Goal: Transaction & Acquisition: Book appointment/travel/reservation

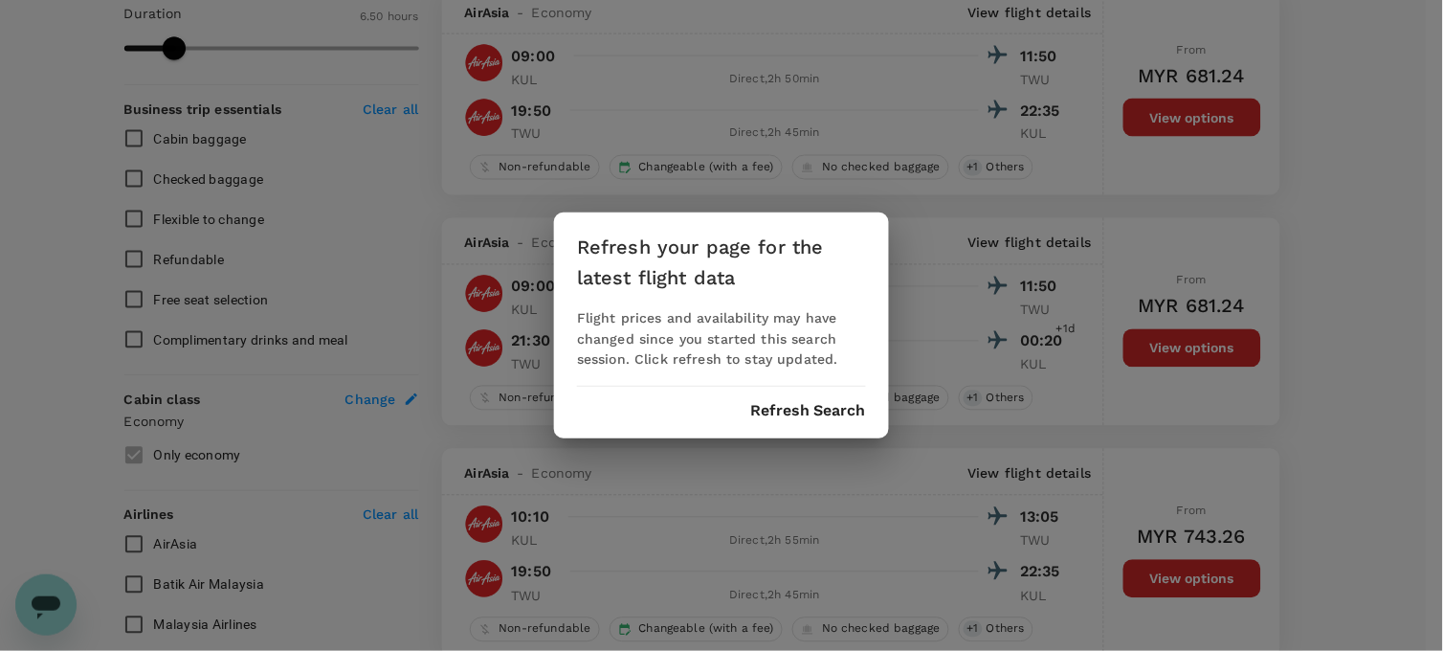
scroll to position [676, 0]
click at [800, 413] on button "Refresh Search" at bounding box center [808, 410] width 116 height 17
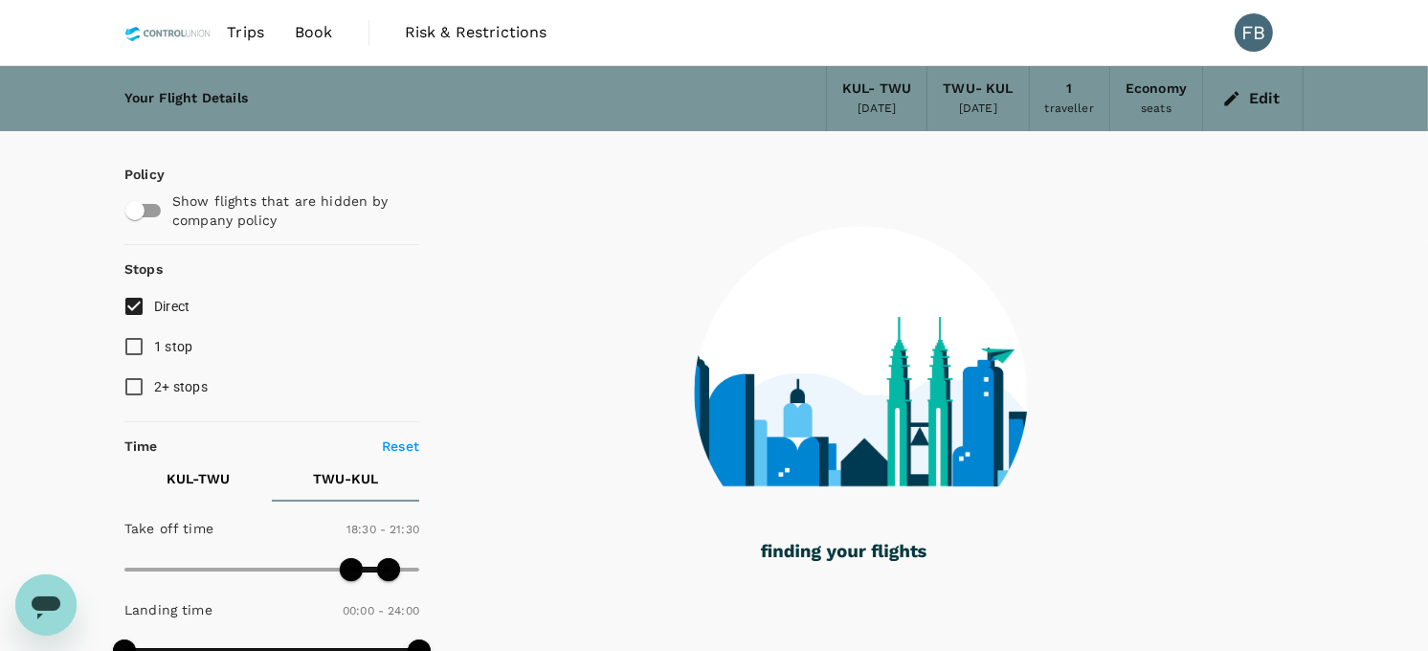
type input "410"
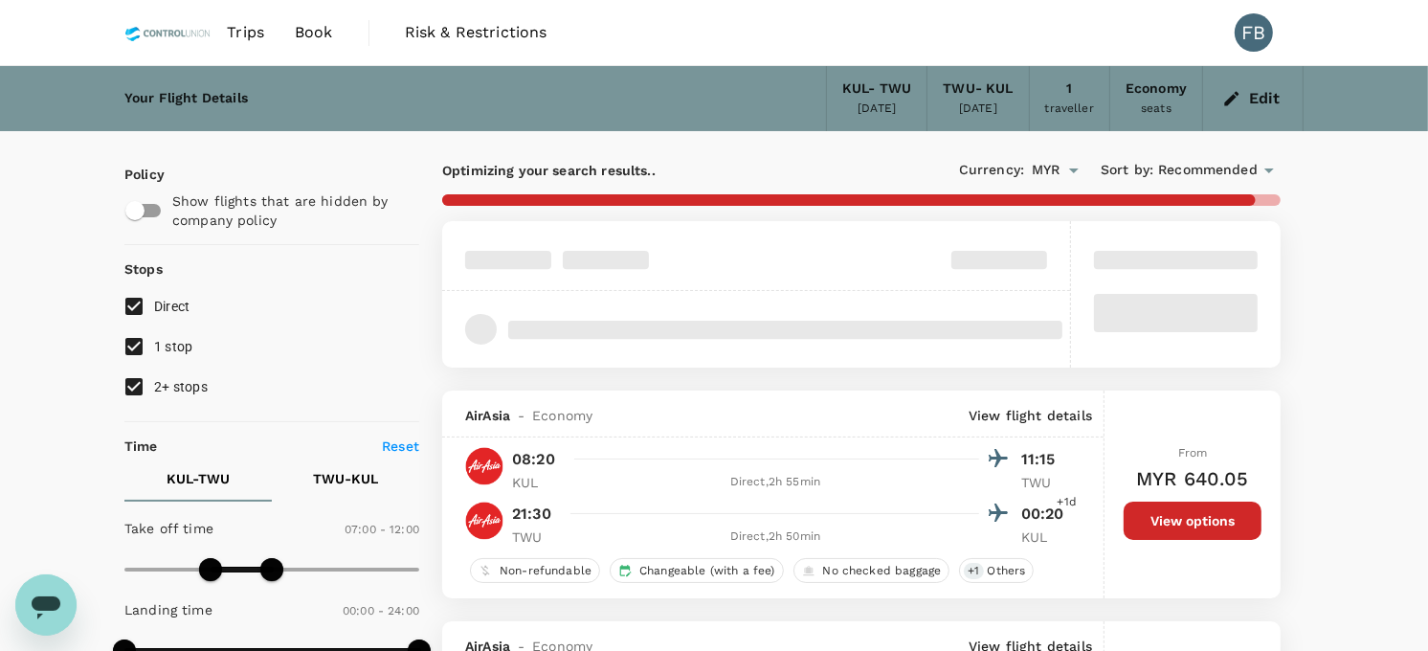
click at [129, 377] on input "2+ stops" at bounding box center [134, 387] width 40 height 40
checkbox input "false"
click at [138, 348] on input "1 stop" at bounding box center [134, 346] width 40 height 40
checkbox input "false"
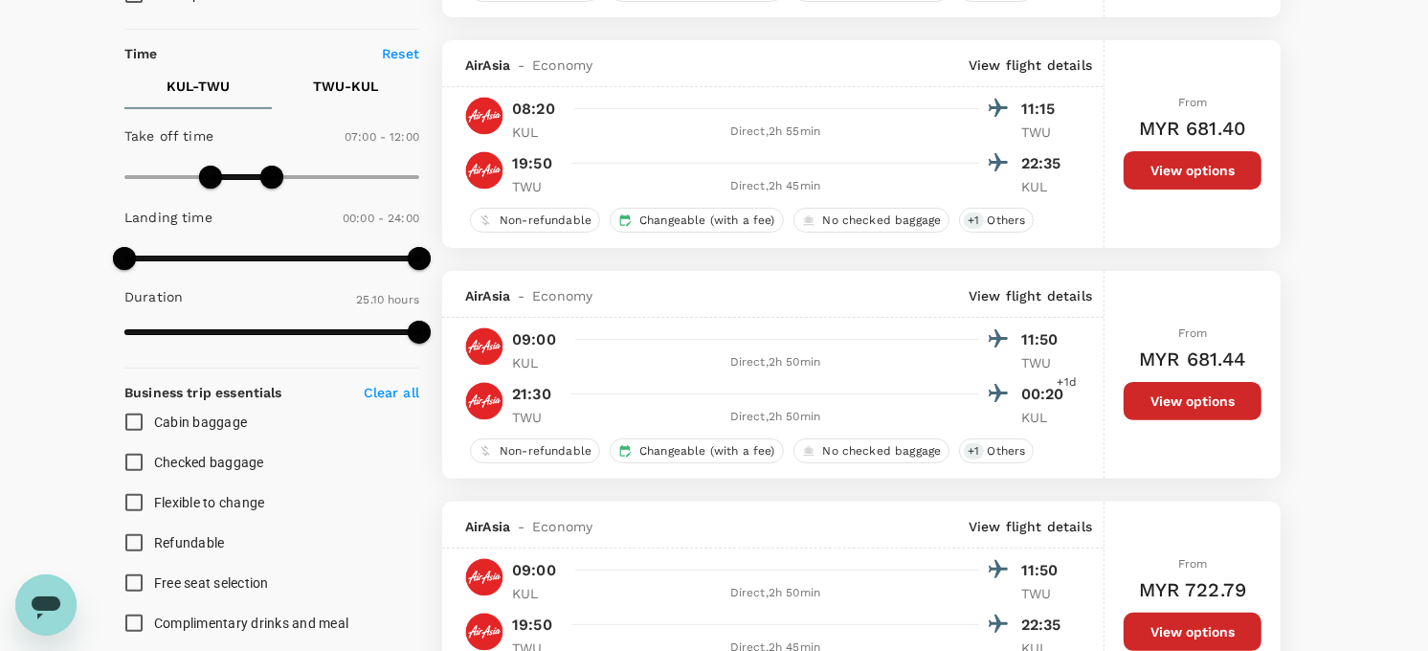
scroll to position [390, 0]
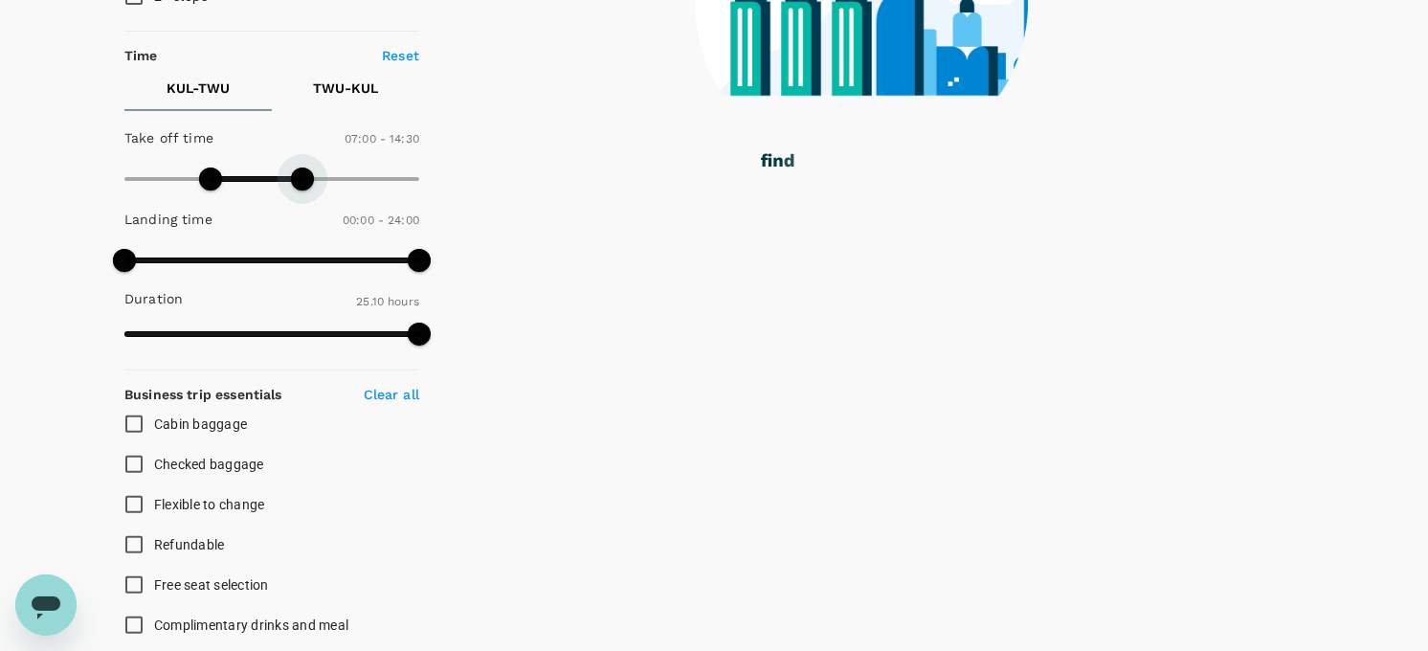
type input "900"
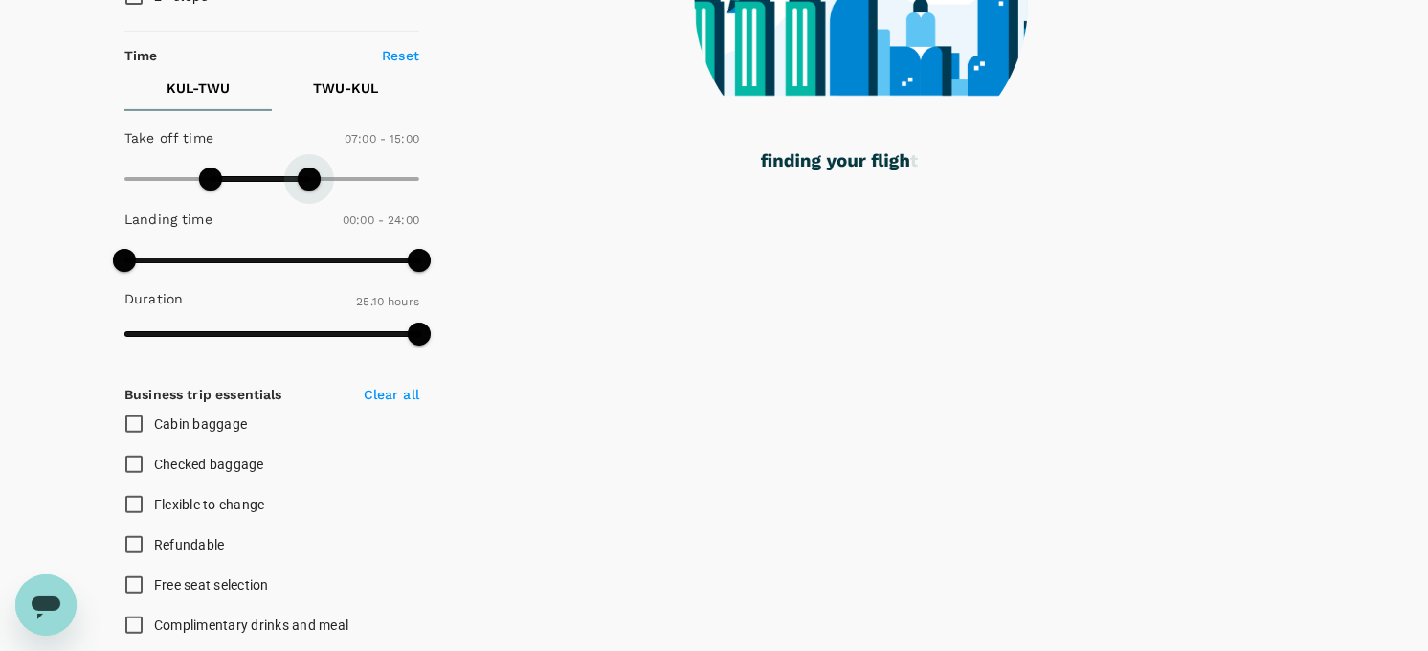
drag, startPoint x: 270, startPoint y: 178, endPoint x: 310, endPoint y: 178, distance: 40.2
click at [310, 178] on span at bounding box center [309, 178] width 23 height 23
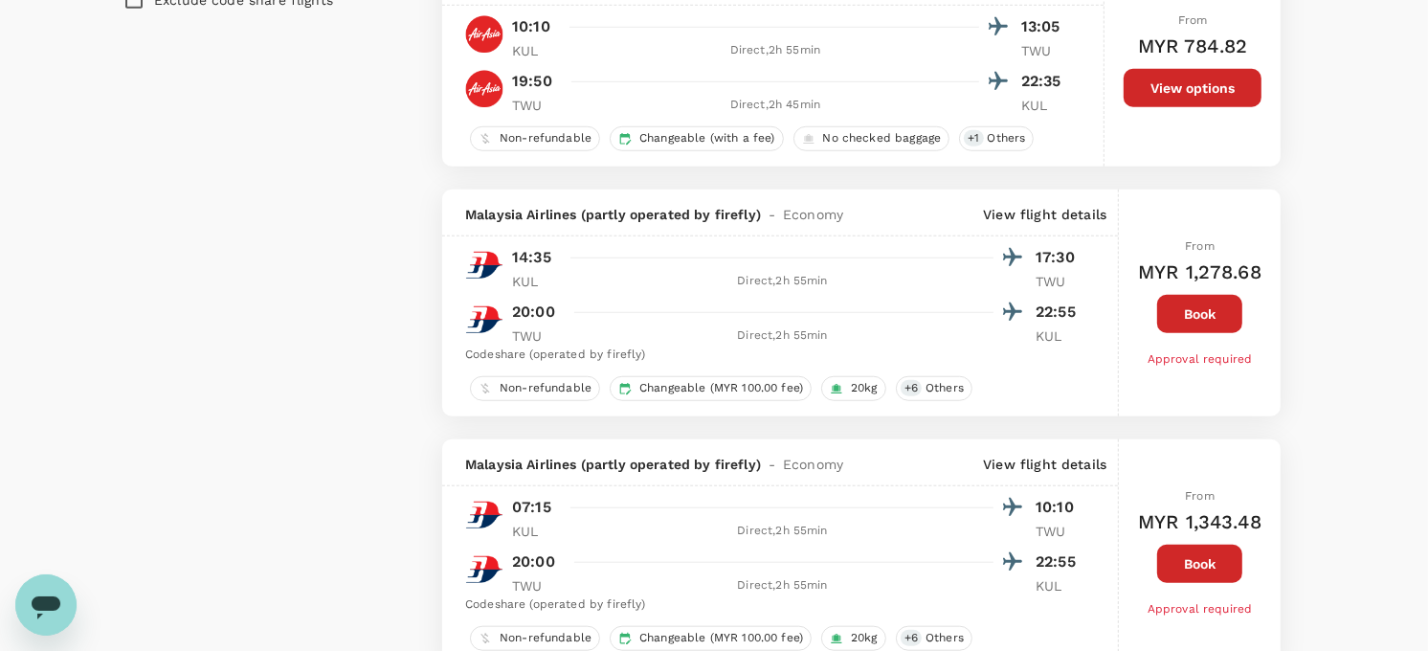
scroll to position [1276, 0]
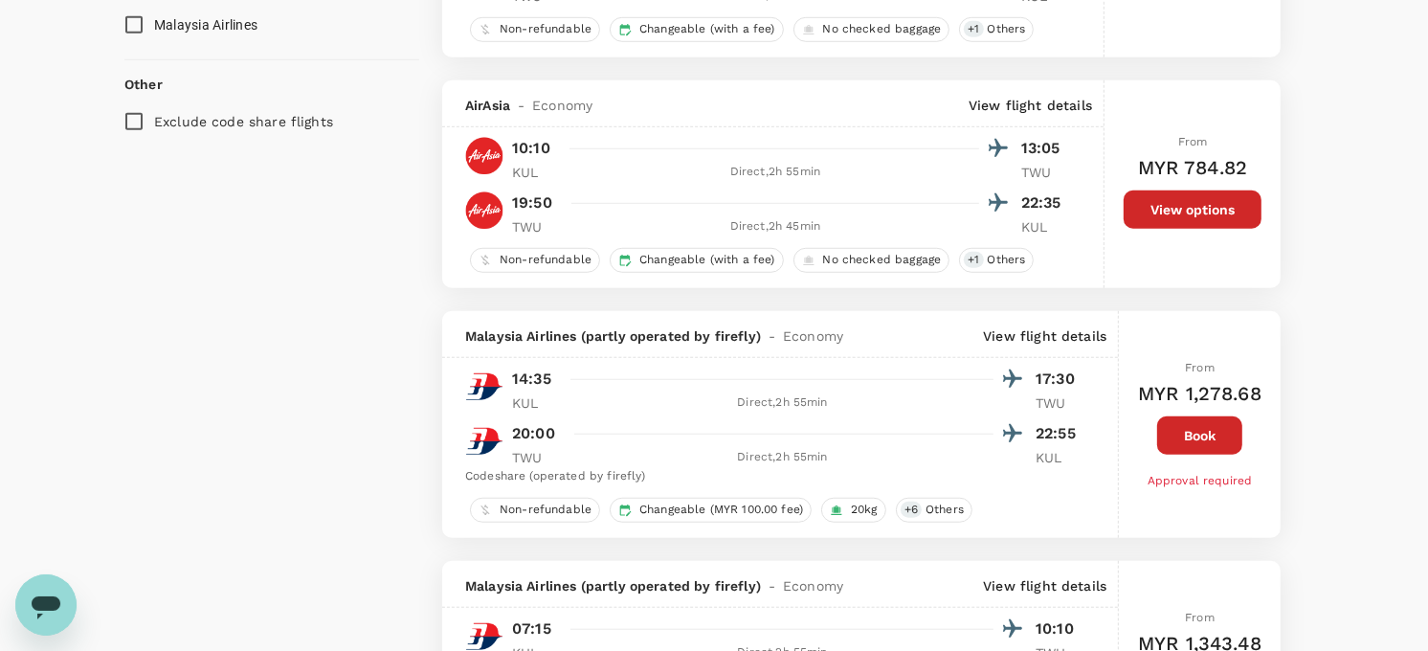
click at [1188, 224] on button "View options" at bounding box center [1193, 209] width 138 height 38
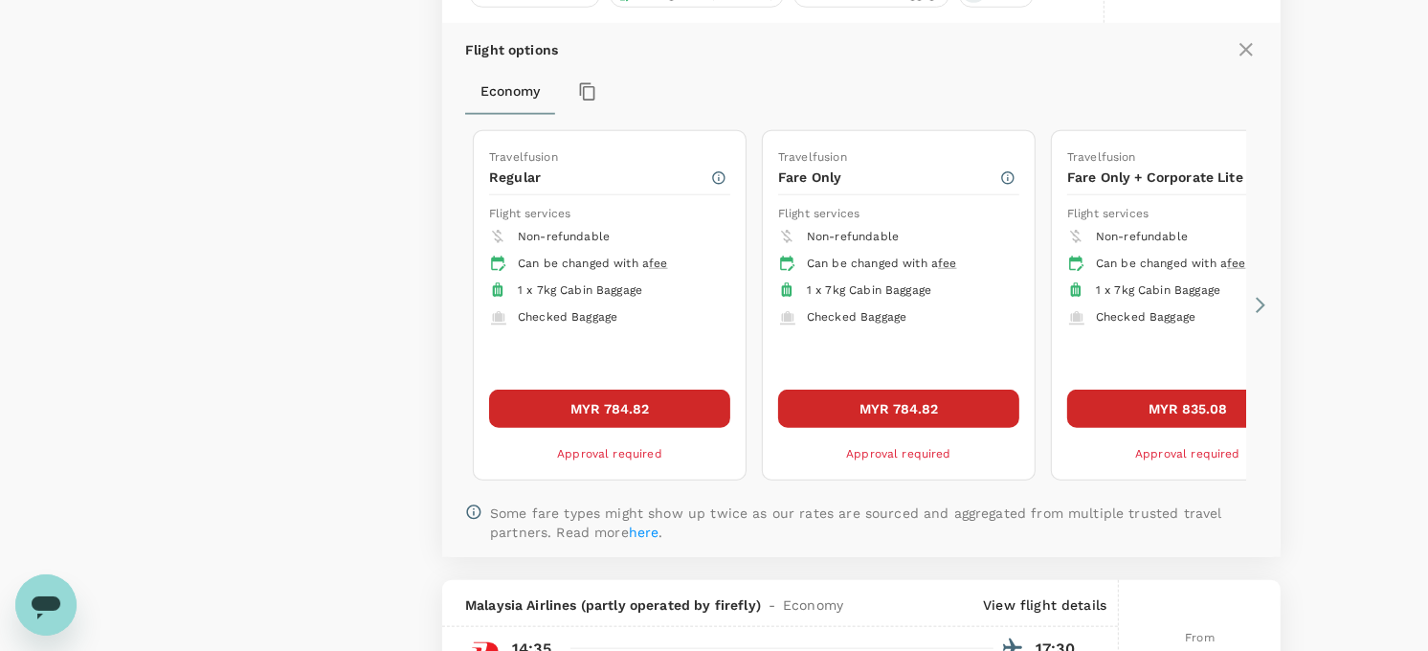
scroll to position [1574, 0]
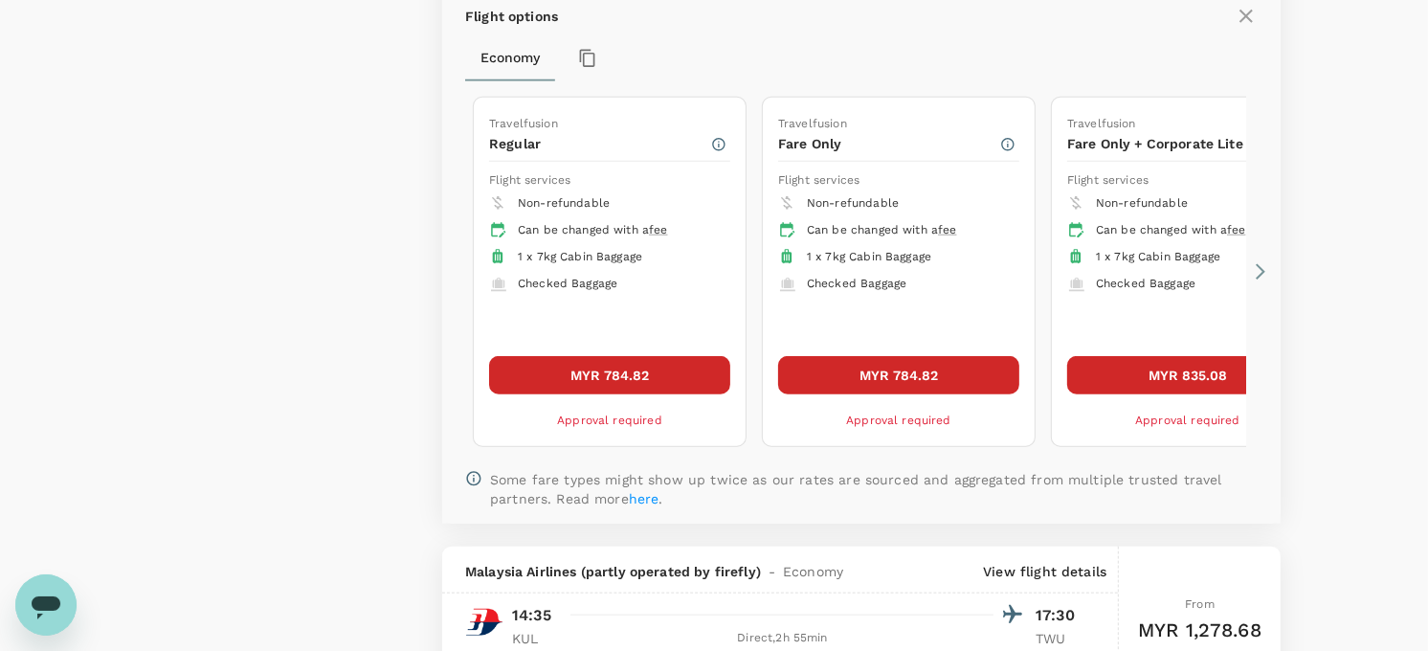
click at [1258, 269] on icon at bounding box center [1260, 271] width 19 height 19
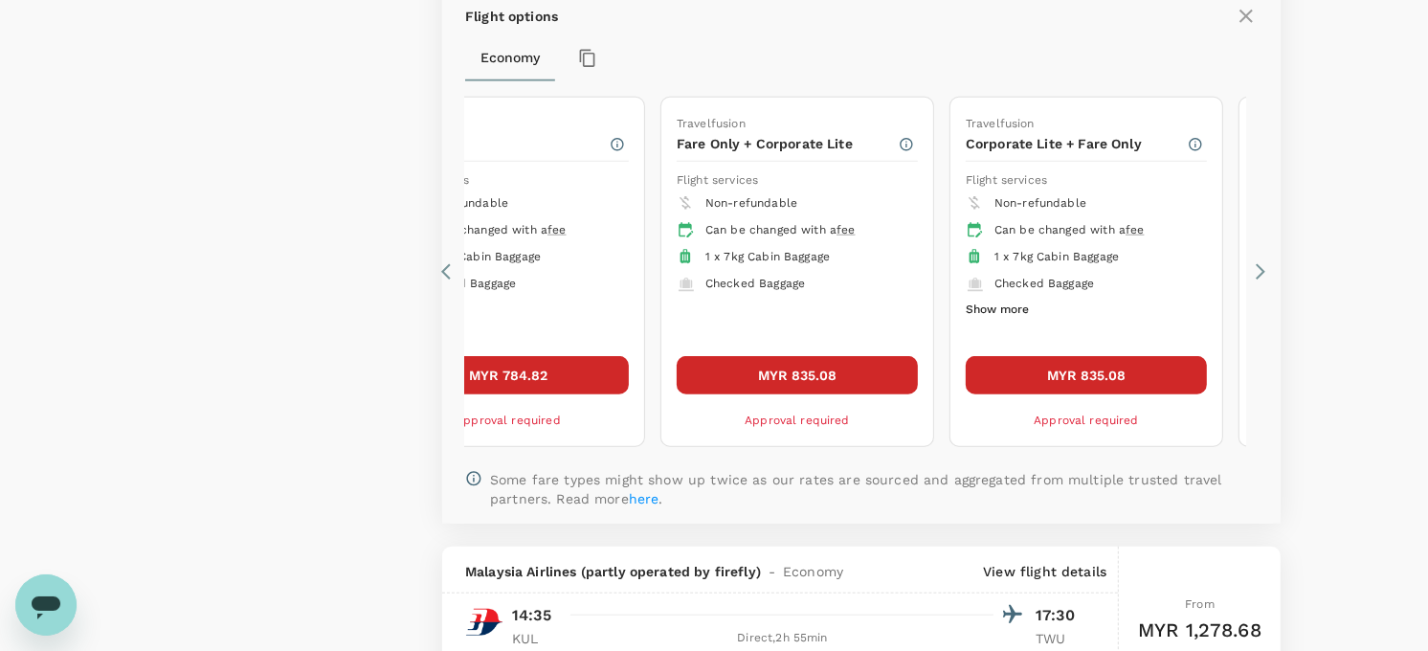
click at [1258, 269] on icon at bounding box center [1260, 271] width 19 height 19
click at [1259, 279] on icon at bounding box center [1260, 271] width 19 height 19
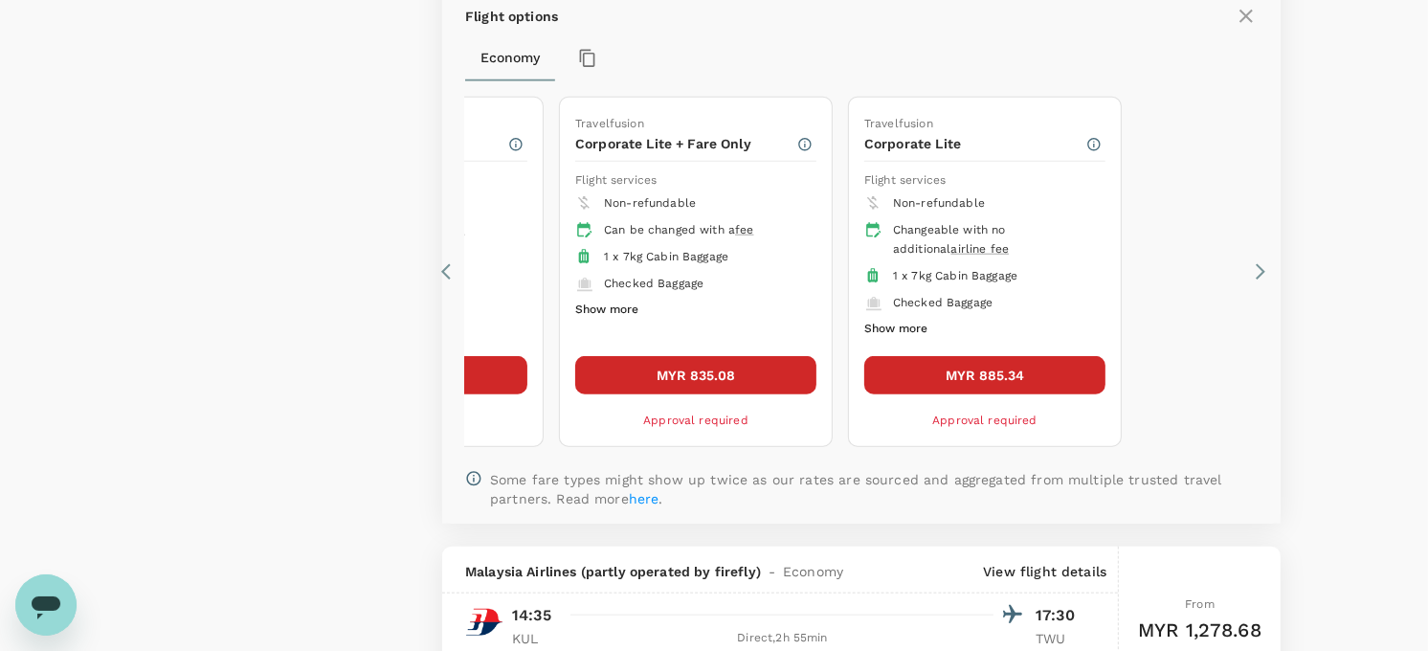
click at [915, 330] on button "Show more" at bounding box center [895, 329] width 63 height 25
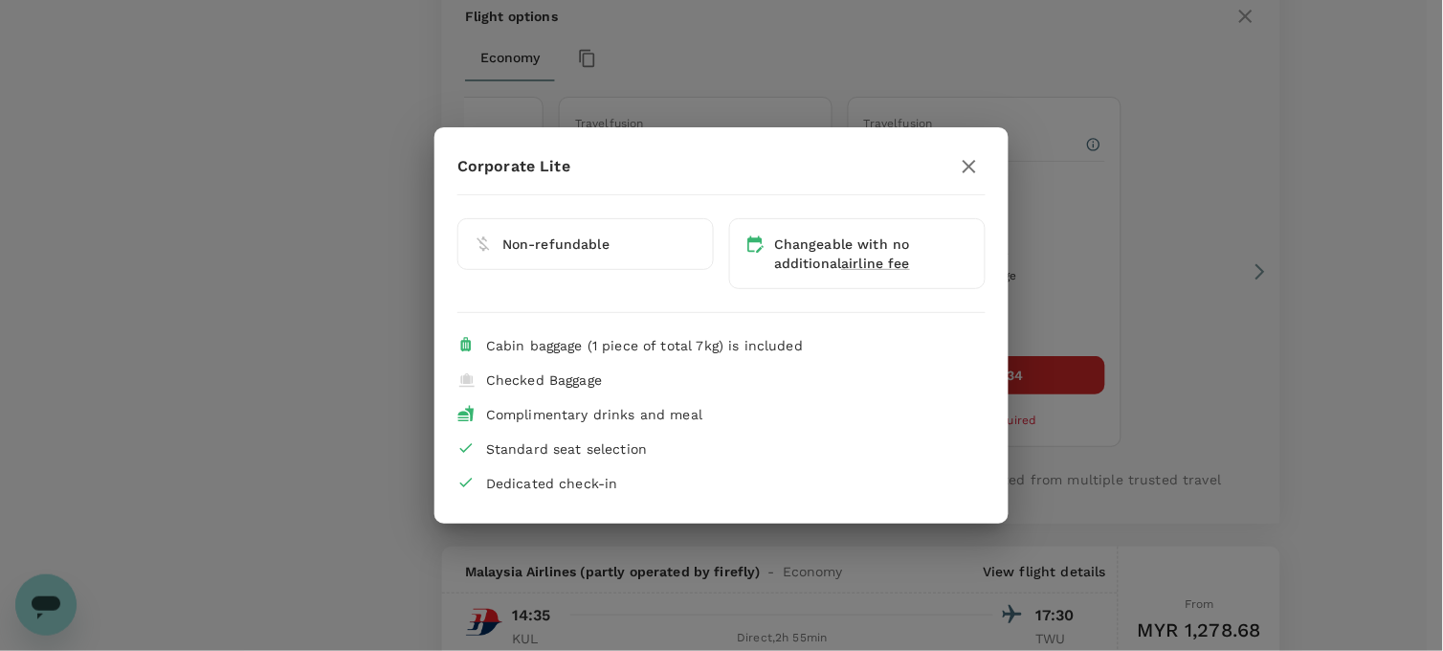
click at [964, 163] on icon "button" at bounding box center [969, 166] width 23 height 23
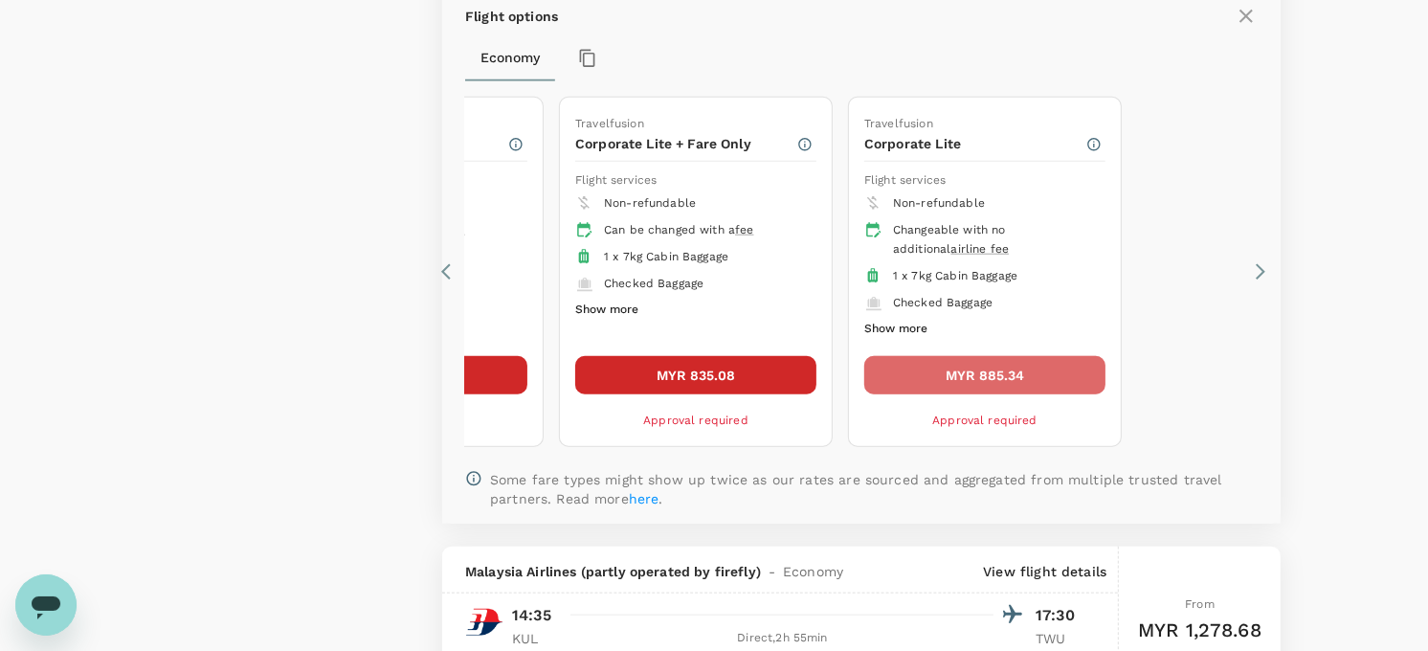
click at [964, 375] on button "MYR 885.34" at bounding box center [984, 375] width 241 height 38
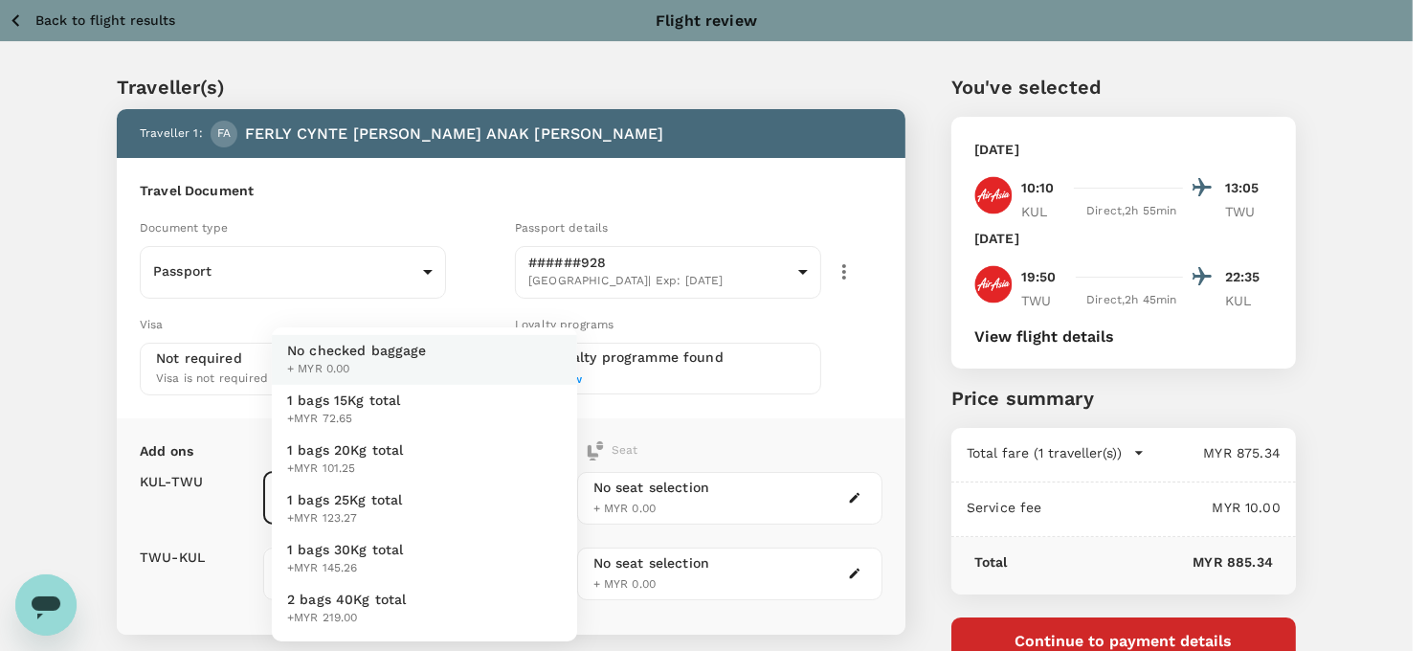
click at [435, 479] on body "Back to flight results Flight review Traveller(s) Traveller 1 : FA FERLY CYNTE …" at bounding box center [714, 440] width 1428 height 880
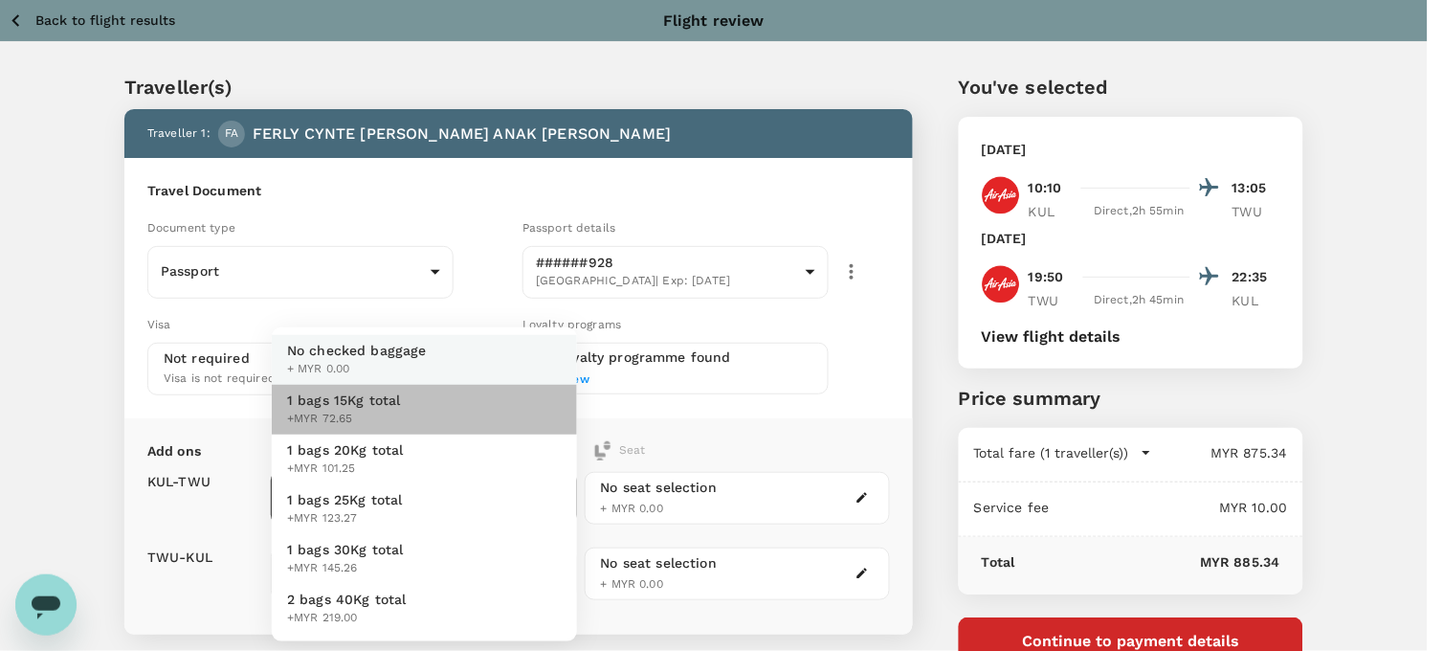
click at [450, 408] on li "1 bags 15Kg total +MYR 72.65" at bounding box center [424, 410] width 305 height 50
type input "1 - 72.65"
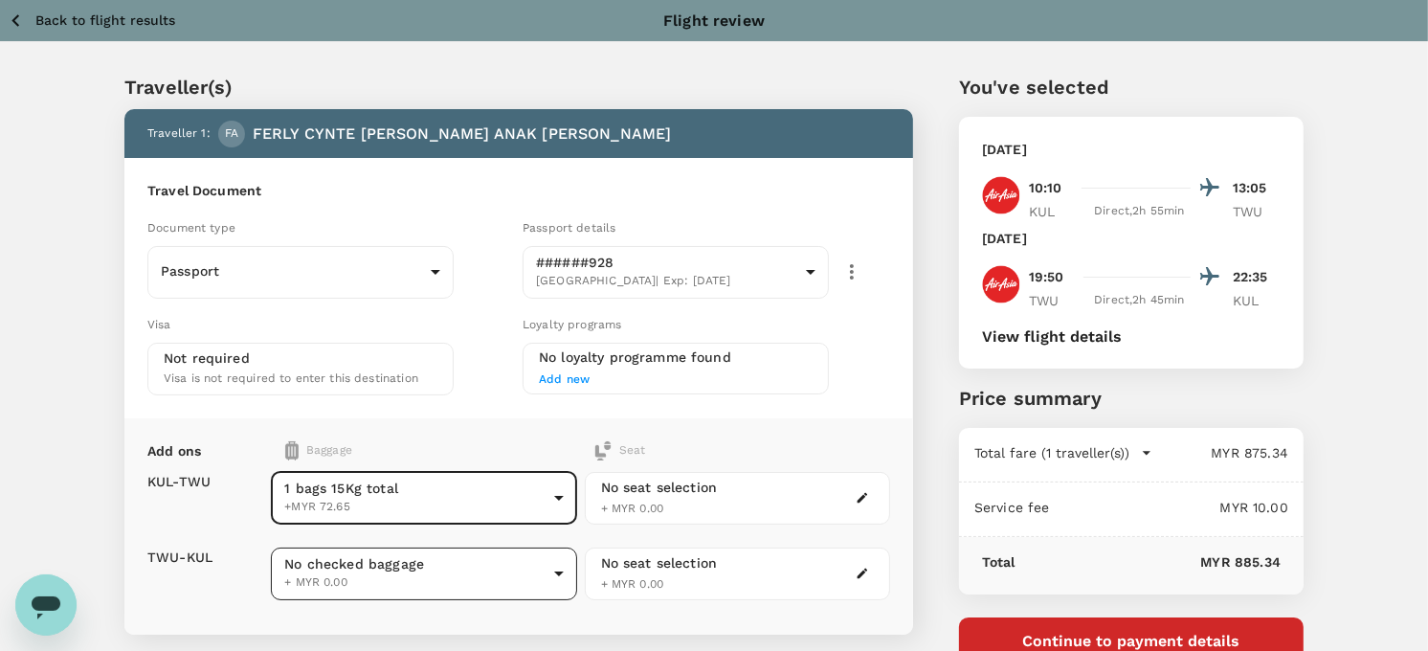
click at [414, 562] on body "Back to flight results Flight review Traveller(s) Traveller 1 : FA FERLY CYNTE …" at bounding box center [714, 440] width 1428 height 880
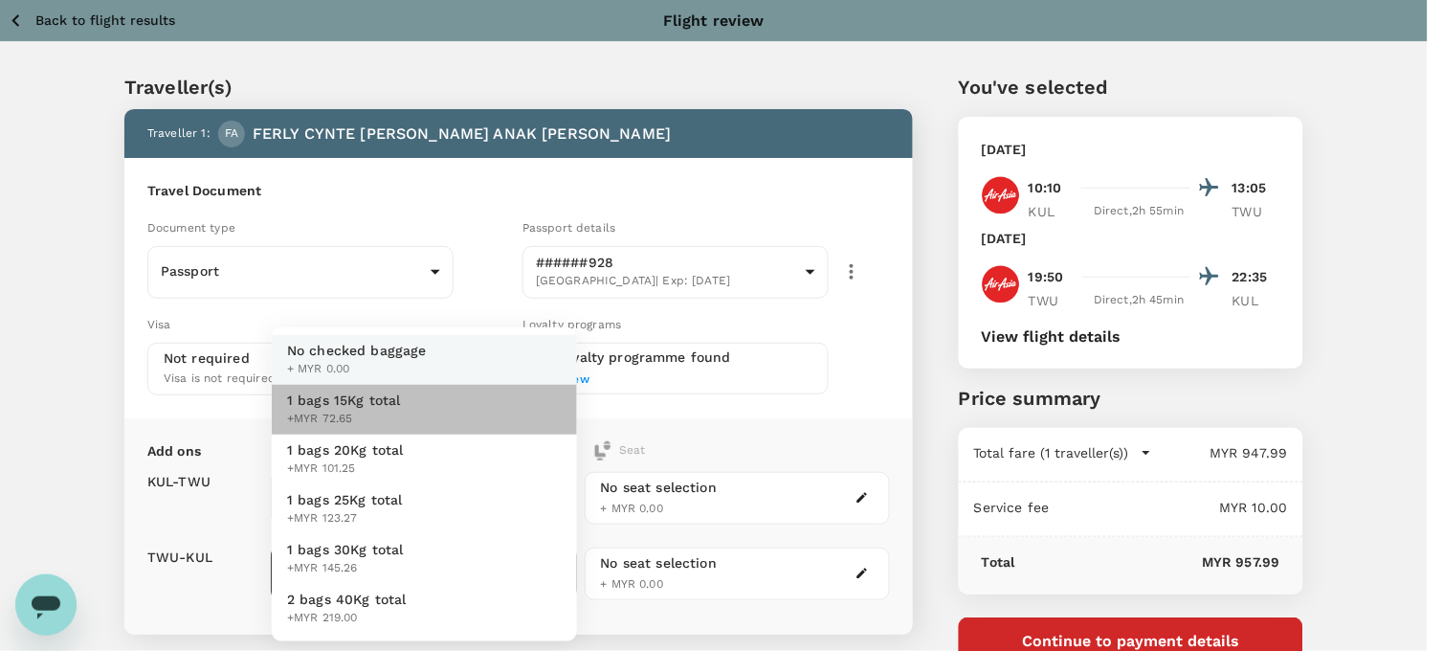
click at [434, 408] on li "1 bags 15Kg total +MYR 72.65" at bounding box center [424, 410] width 305 height 50
type input "1 - 72.65"
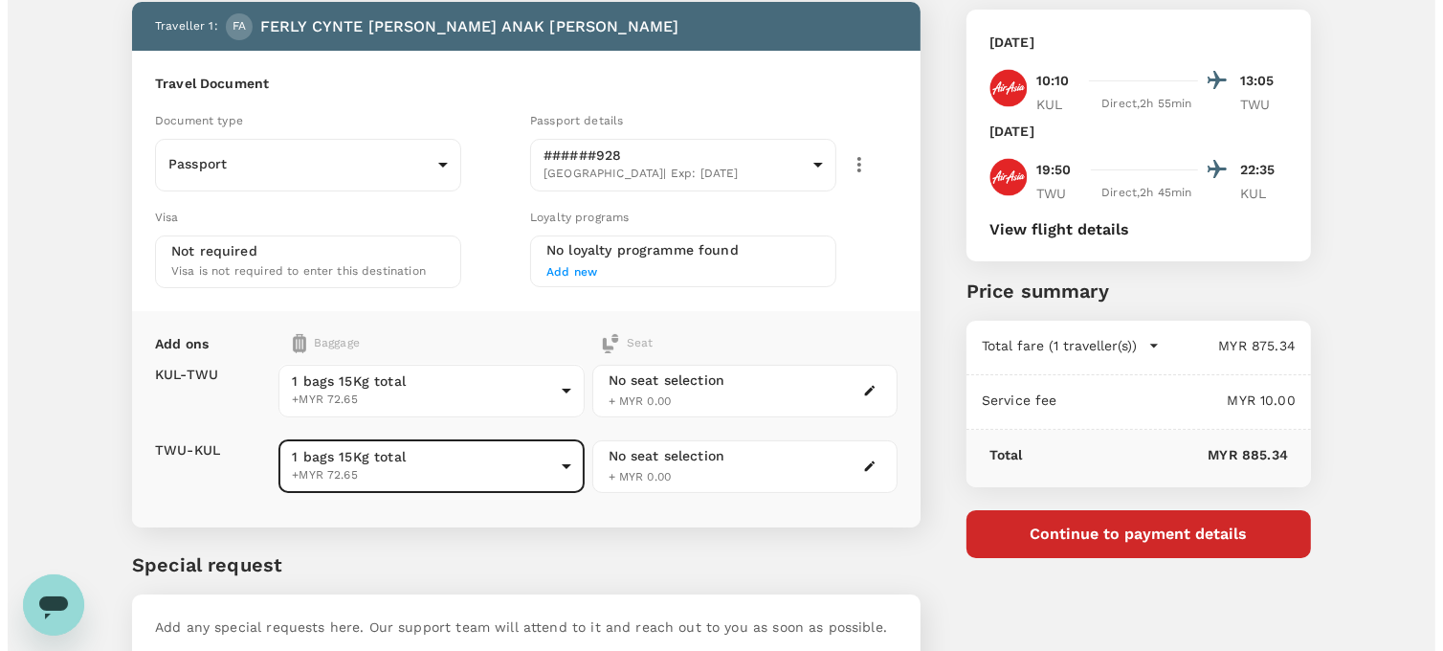
scroll to position [212, 0]
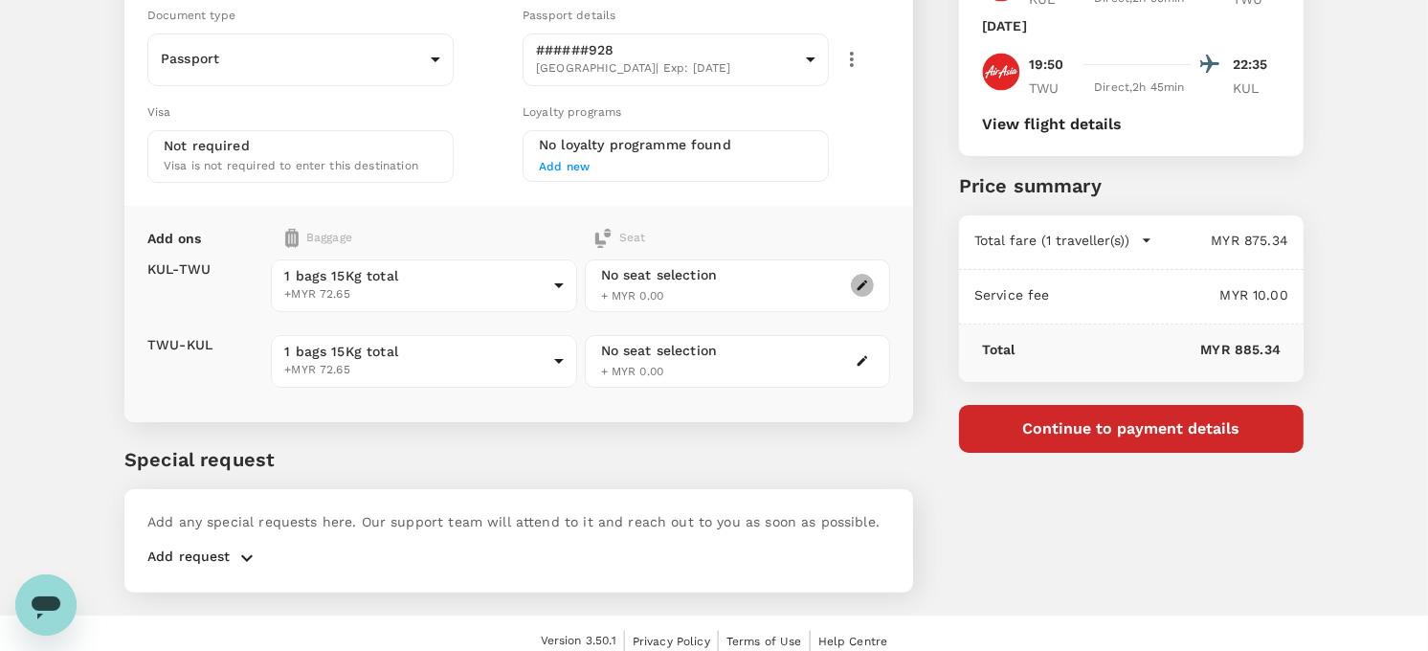
click at [856, 284] on icon "button" at bounding box center [862, 285] width 13 height 13
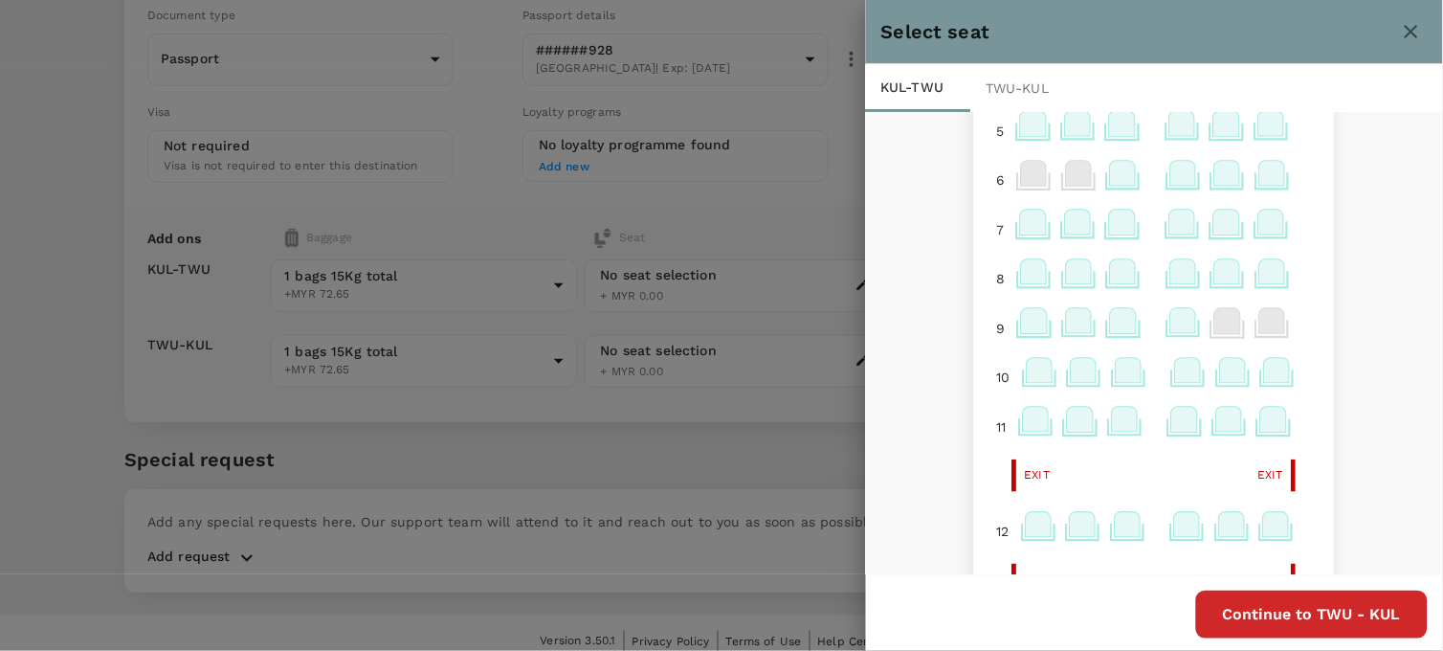
scroll to position [319, 0]
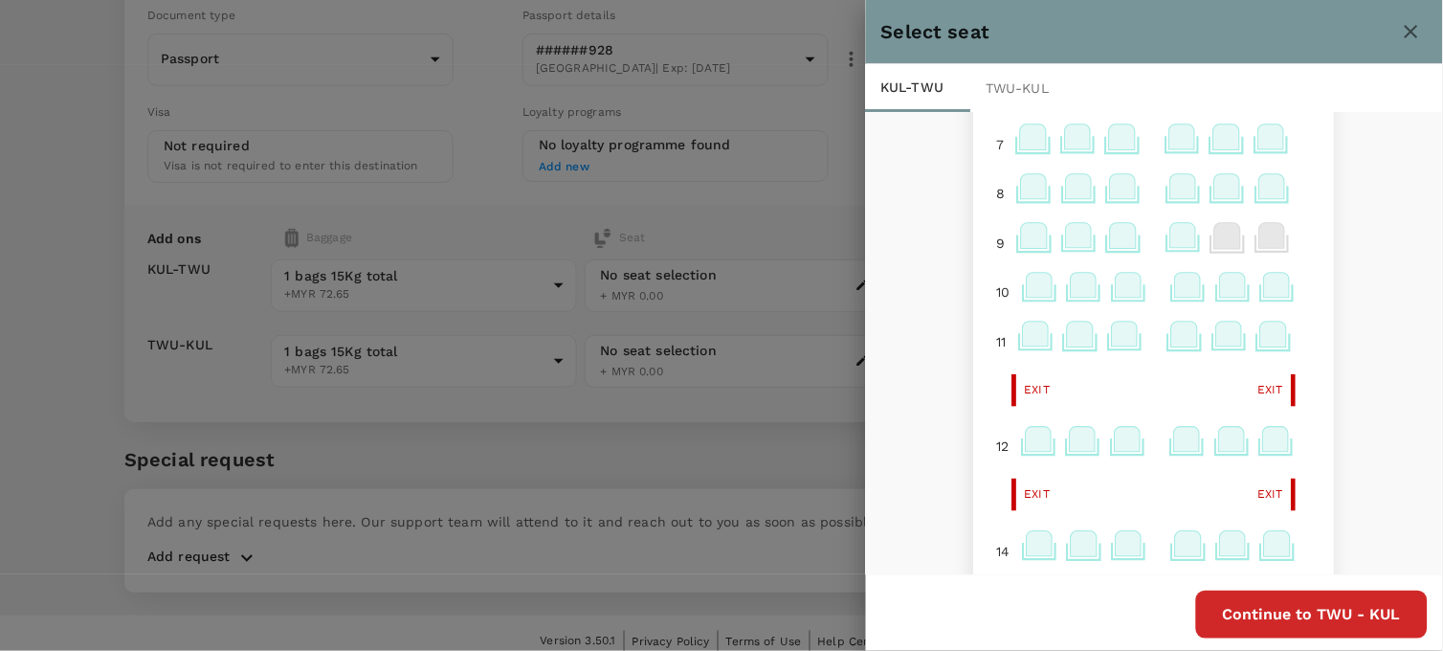
click at [1023, 341] on icon at bounding box center [1036, 334] width 26 height 25
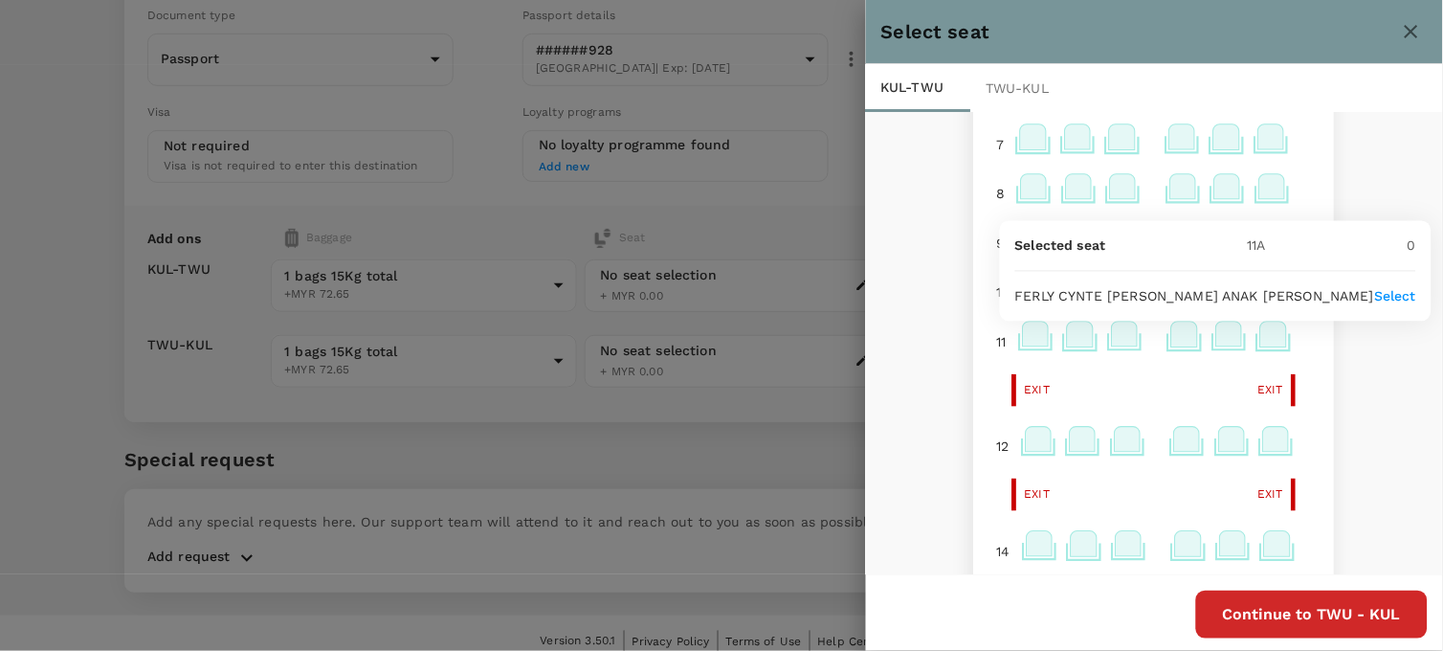
click at [1374, 295] on p "Select" at bounding box center [1395, 296] width 42 height 19
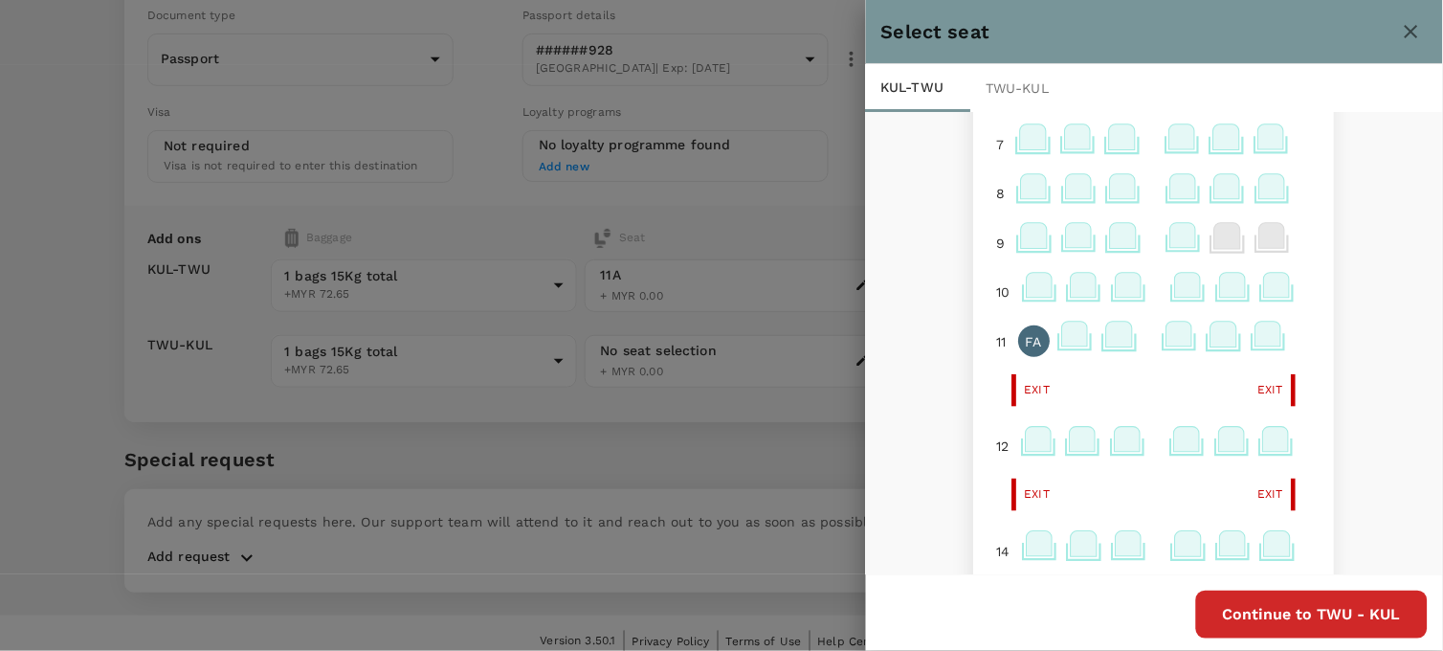
click at [1289, 625] on button "Continue to TWU - KUL" at bounding box center [1312, 615] width 232 height 48
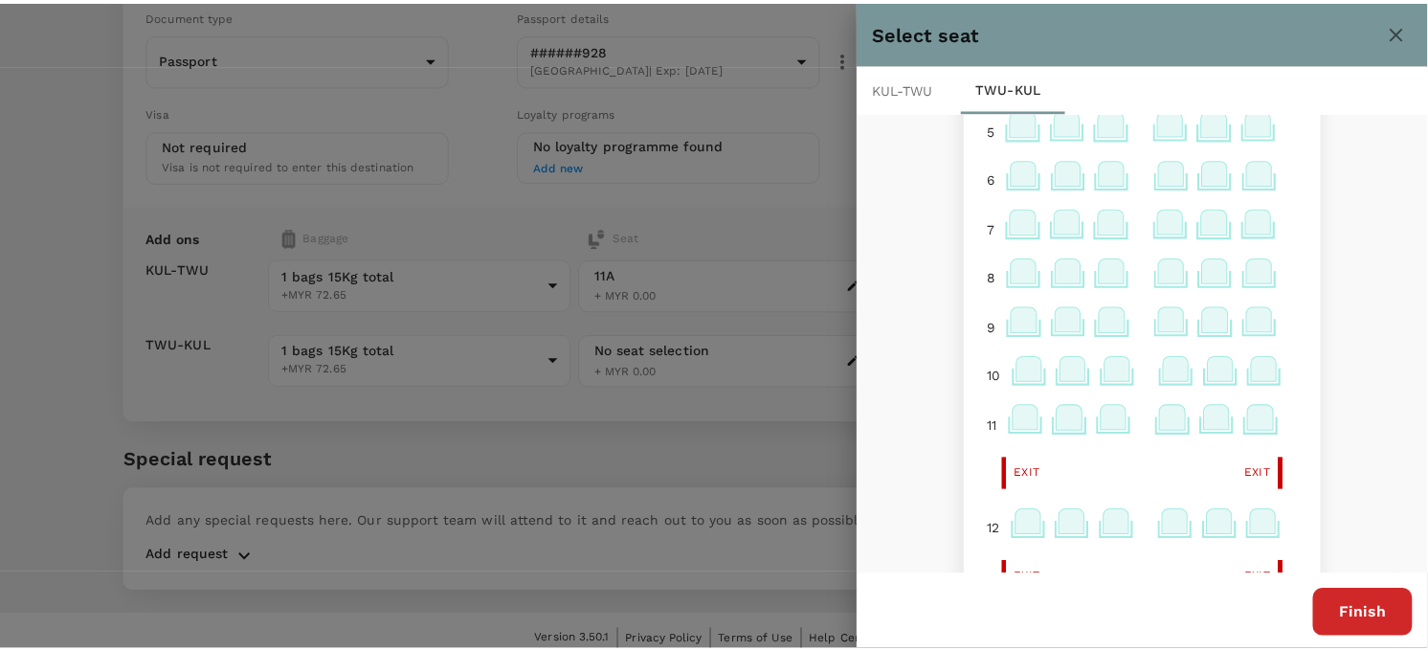
scroll to position [212, 0]
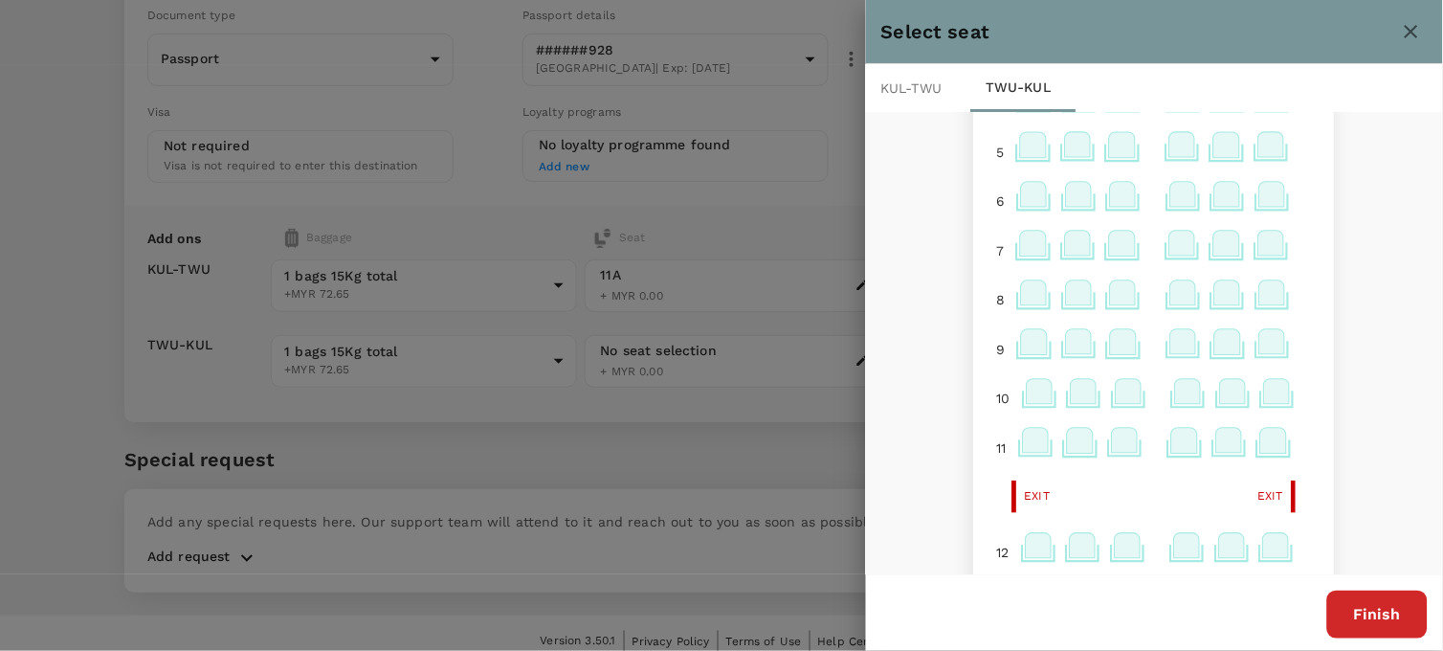
click at [1261, 450] on icon at bounding box center [1274, 440] width 26 height 25
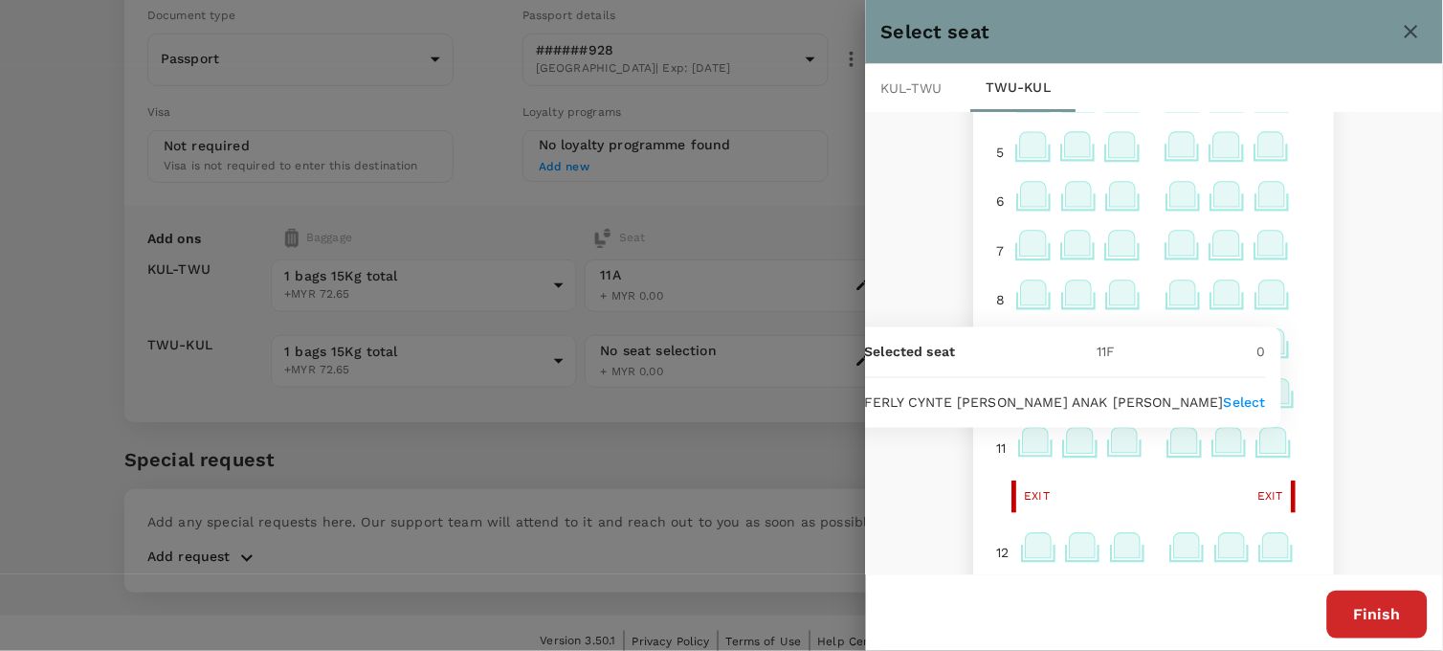
click at [1260, 409] on p "Select" at bounding box center [1245, 402] width 42 height 19
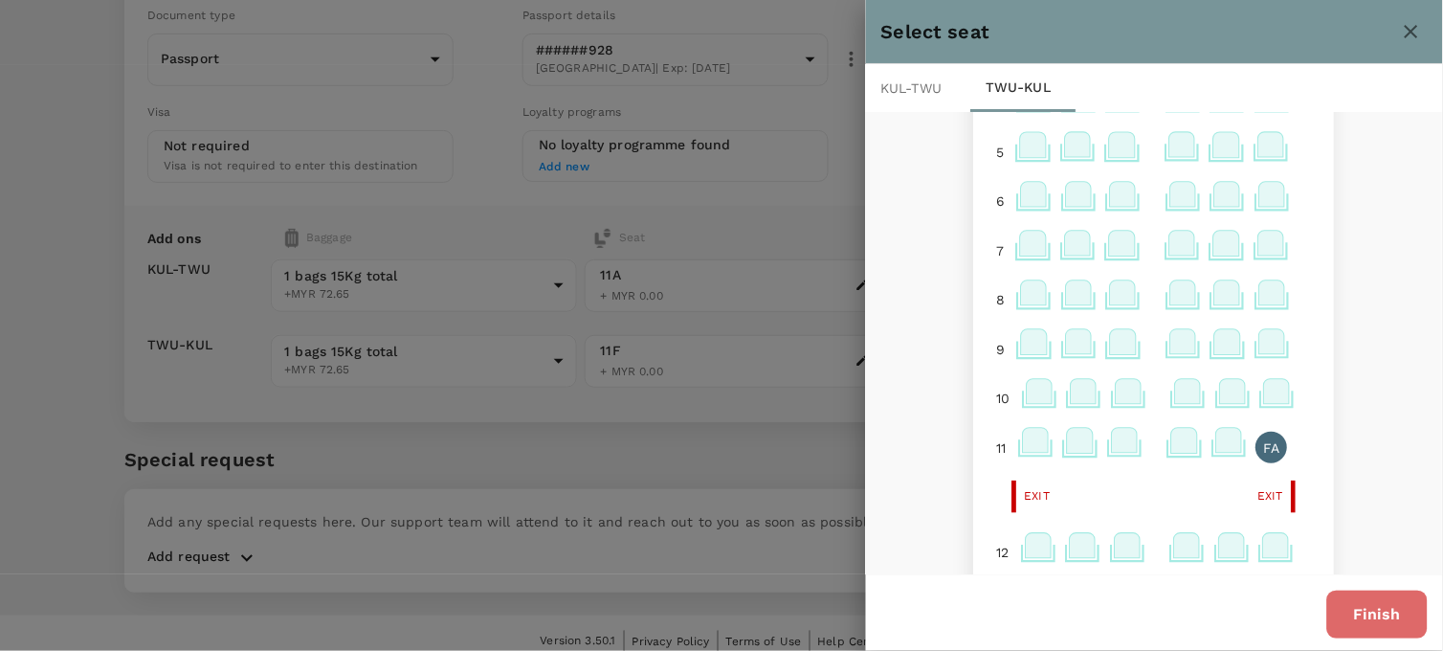
click at [1357, 611] on button "Finish" at bounding box center [1377, 615] width 100 height 48
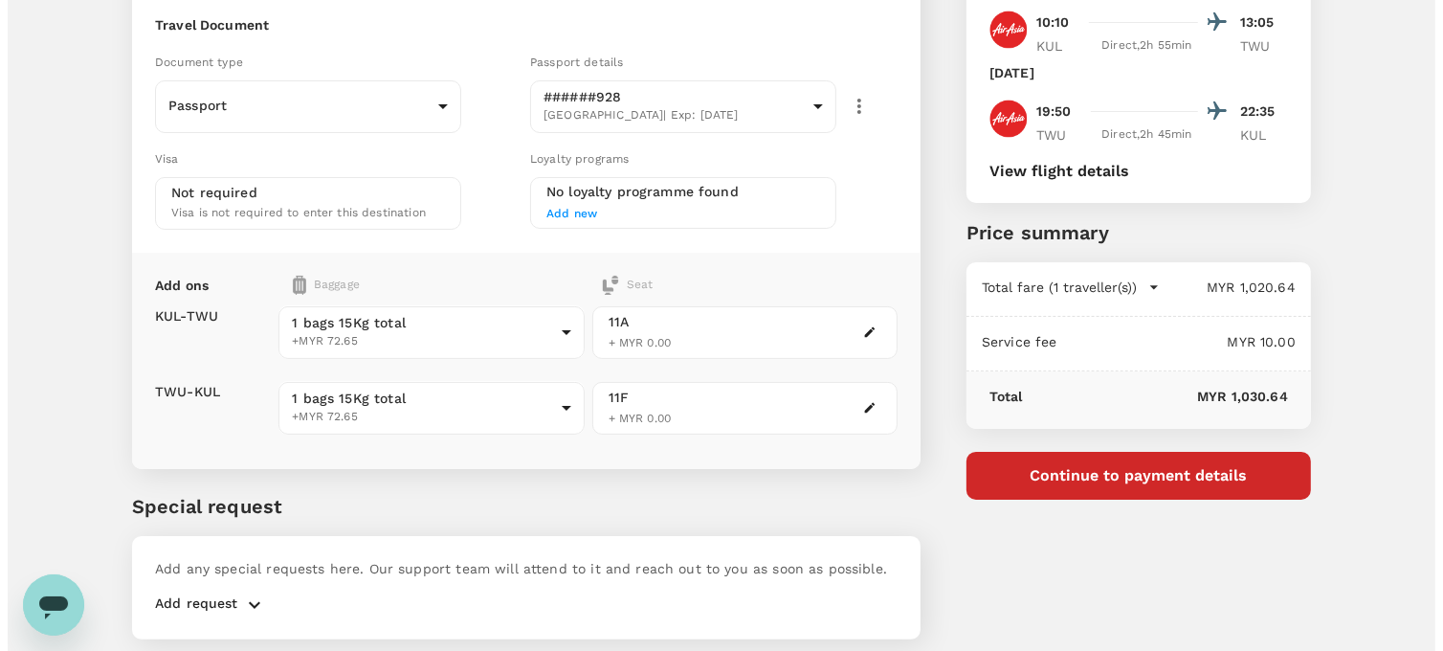
scroll to position [119, 0]
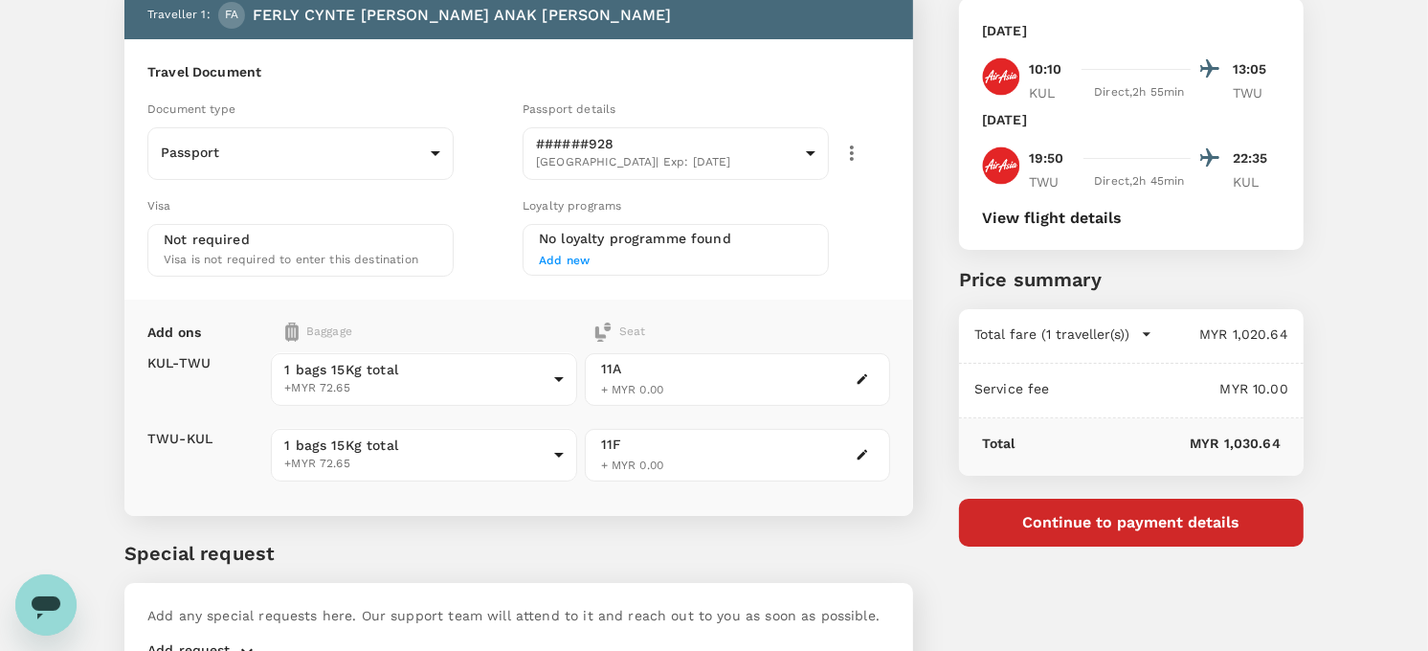
click at [1039, 218] on button "View flight details" at bounding box center [1052, 218] width 140 height 17
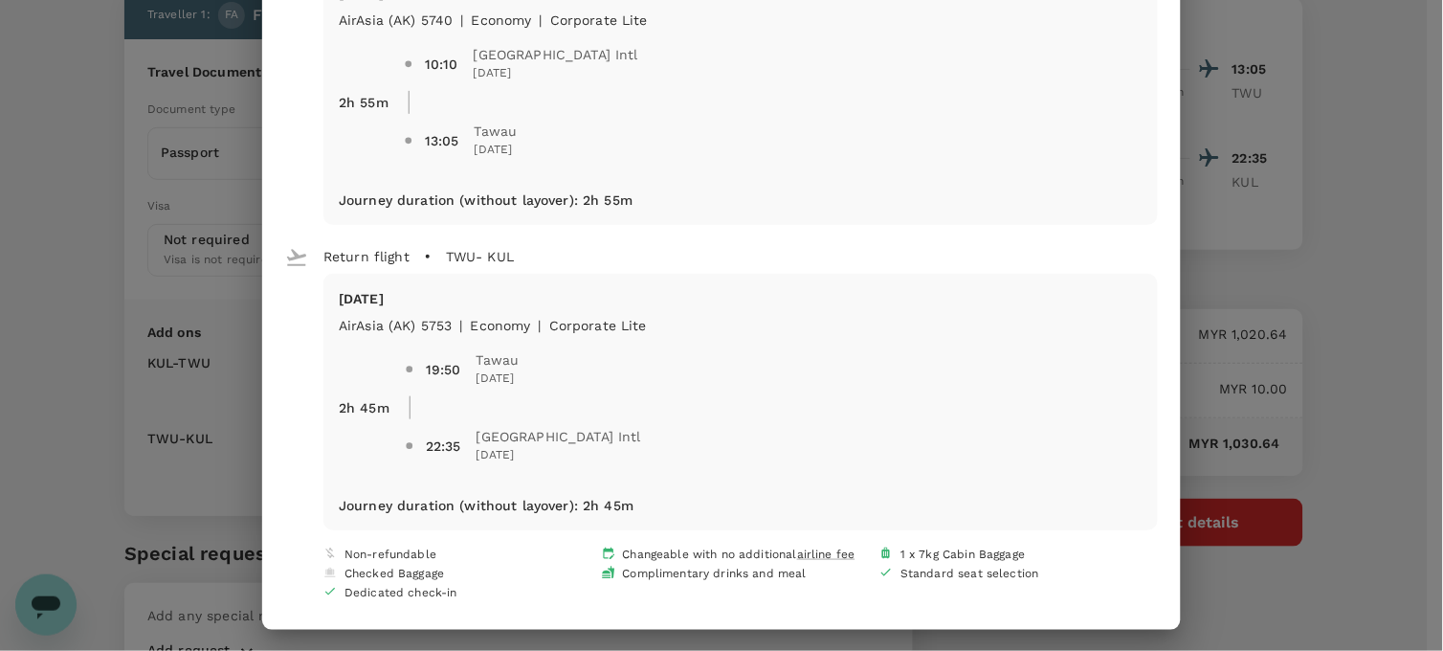
scroll to position [165, 0]
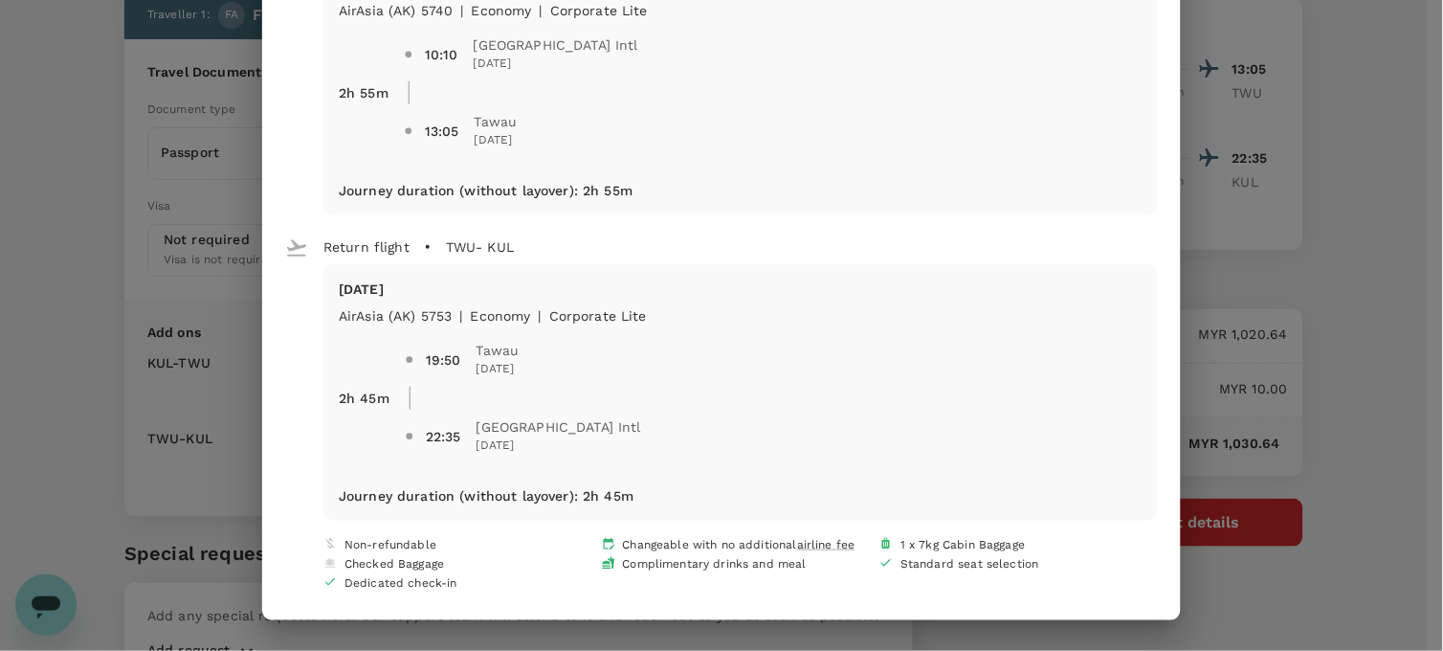
click at [1392, 312] on div "Your flight details Depart flight KUL - TWU Wed, 03 Sep AirAsia (AK) 5740 | eco…" at bounding box center [721, 325] width 1443 height 651
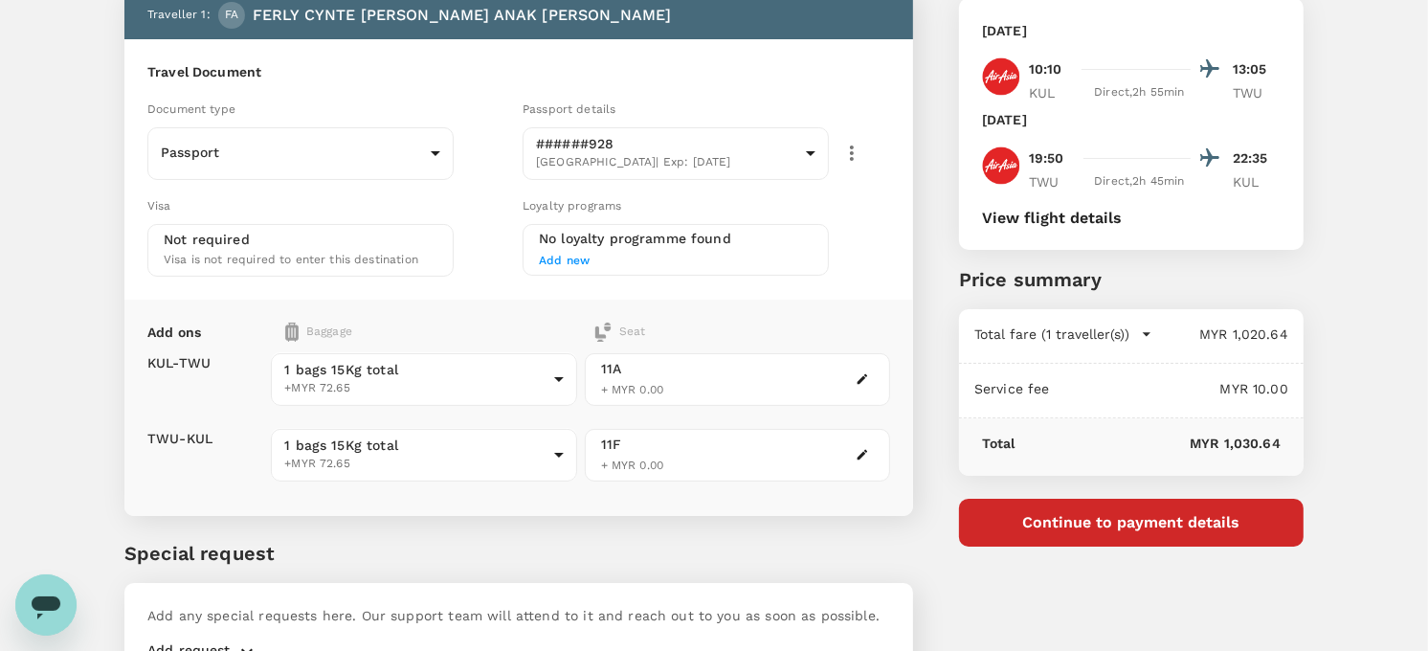
click at [1070, 215] on button "View flight details" at bounding box center [1052, 218] width 140 height 17
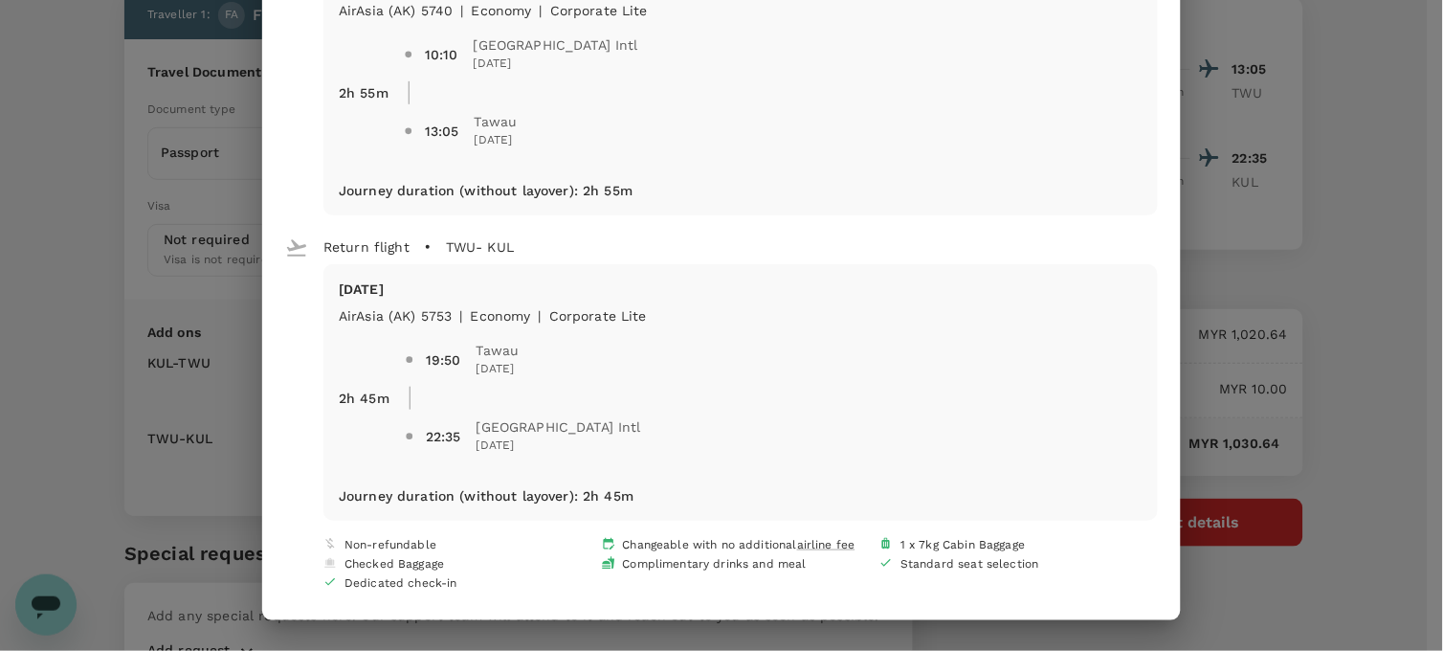
click at [1357, 443] on div "Your flight details Depart flight KUL - TWU Wed, 03 Sep AirAsia (AK) 5740 | eco…" at bounding box center [721, 325] width 1443 height 651
